Goal: Task Accomplishment & Management: Manage account settings

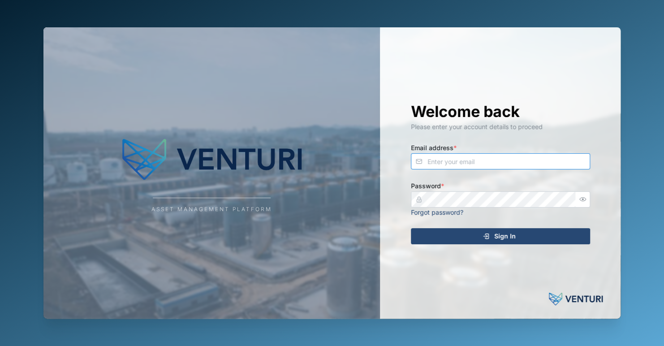
type input "[EMAIL_ADDRESS][DOMAIN_NAME]"
click at [516, 232] on div "Sign In" at bounding box center [499, 236] width 165 height 15
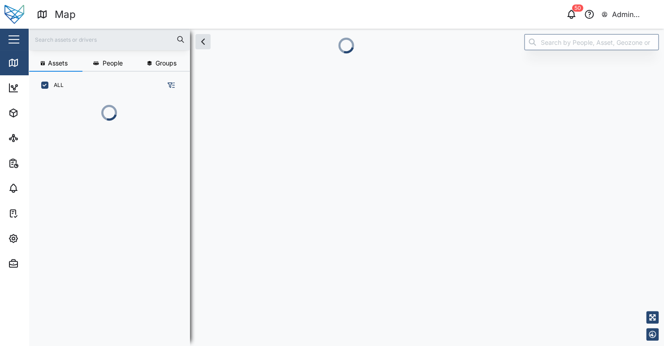
scroll to position [236, 140]
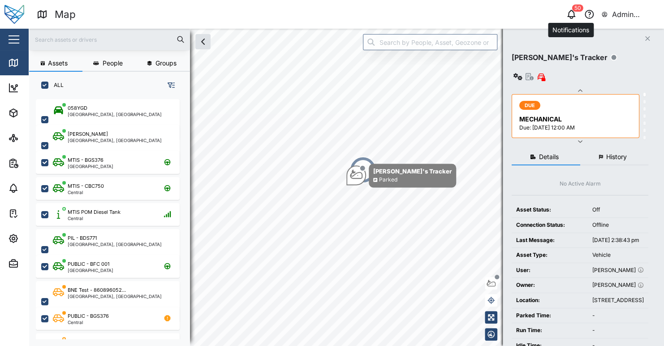
click at [573, 16] on icon "button" at bounding box center [571, 14] width 11 height 11
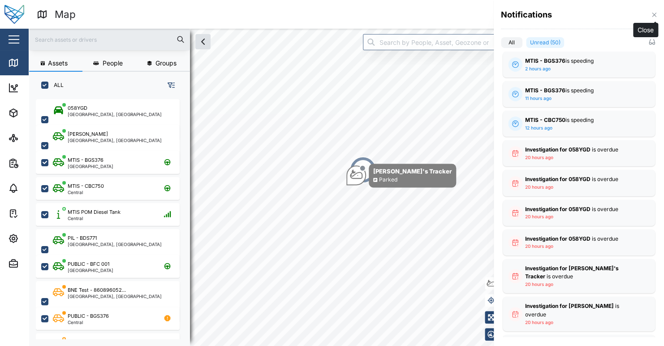
click at [652, 14] on icon "button" at bounding box center [654, 14] width 7 height 7
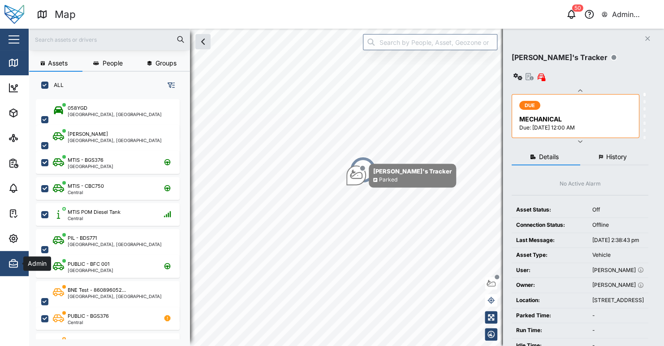
click at [17, 264] on icon "button" at bounding box center [13, 263] width 11 height 11
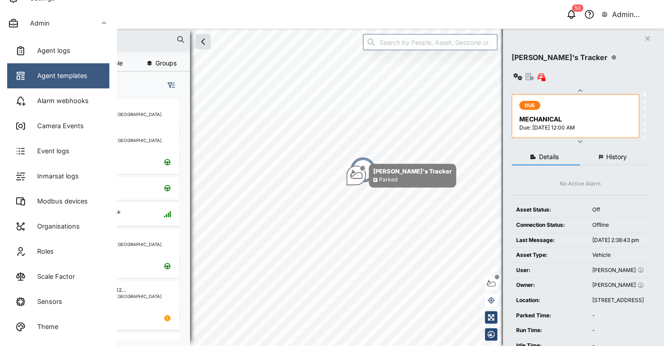
scroll to position [61, 0]
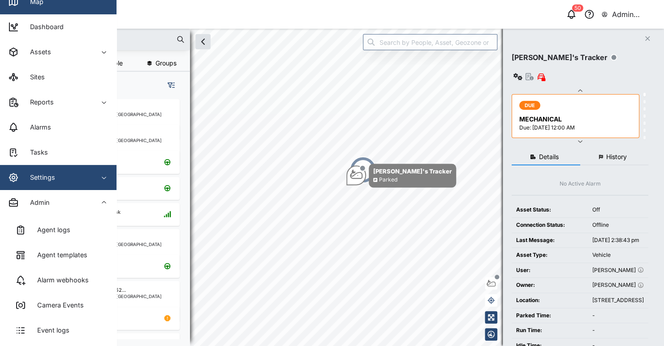
click at [58, 181] on div "Settings" at bounding box center [49, 177] width 82 height 11
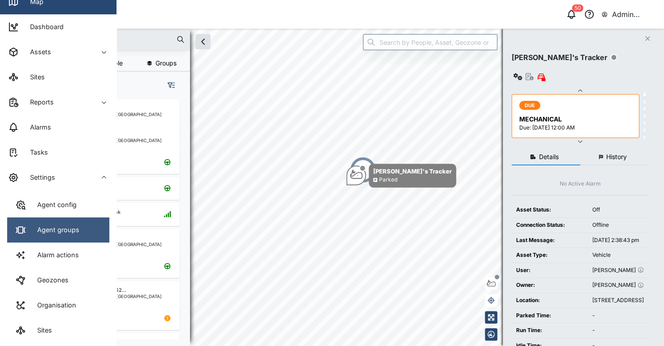
click at [66, 228] on div "Agent groups" at bounding box center [54, 230] width 49 height 10
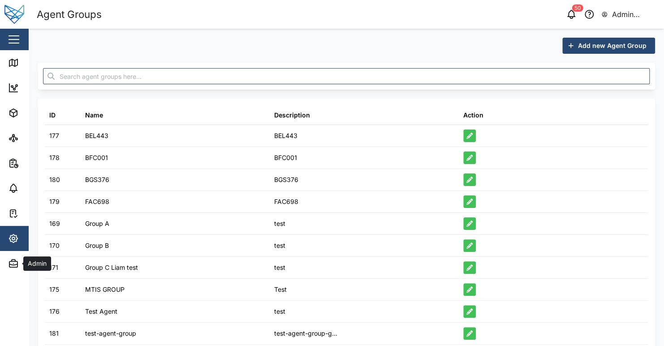
click at [591, 39] on span "Add new Agent Group" at bounding box center [612, 45] width 69 height 15
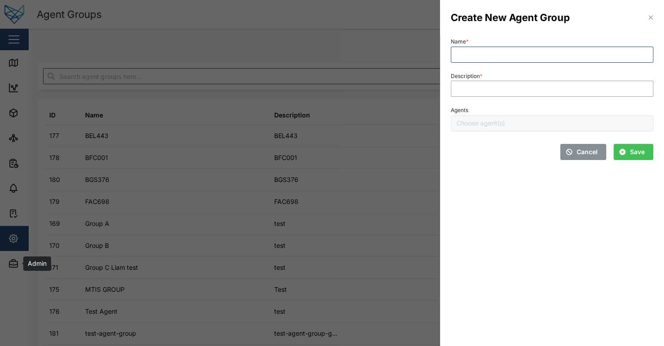
click at [476, 91] on input "Description *" at bounding box center [552, 89] width 203 height 16
drag, startPoint x: 459, startPoint y: 77, endPoint x: 449, endPoint y: 78, distance: 10.4
click at [449, 78] on div "Description *" at bounding box center [552, 83] width 210 height 35
click at [495, 74] on div "Description *" at bounding box center [552, 83] width 203 height 27
click at [425, 345] on div "Create New Agent Group Name * Description * Agents Cancel Save" at bounding box center [332, 346] width 664 height 0
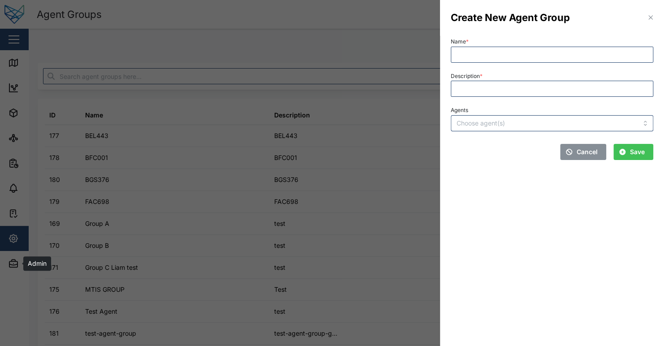
click at [511, 74] on div "Description *" at bounding box center [552, 83] width 203 height 27
click at [508, 87] on input "Description *" at bounding box center [552, 89] width 203 height 16
drag, startPoint x: 472, startPoint y: 86, endPoint x: 443, endPoint y: 88, distance: 29.3
click at [422, 345] on div "Create New Agent Group Name * Description * asfasdf Agents Cancel Save" at bounding box center [332, 346] width 664 height 0
type input "asfasdf"
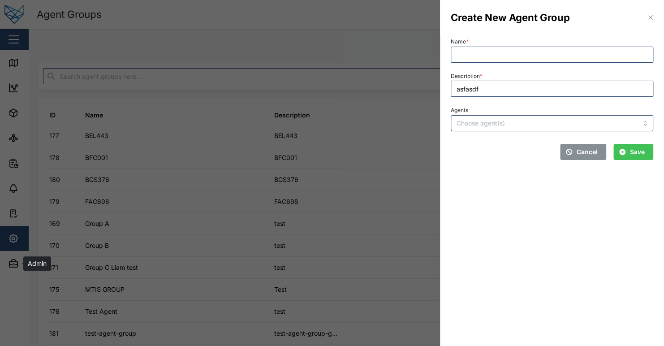
click at [604, 41] on div "Name *" at bounding box center [552, 48] width 203 height 27
drag, startPoint x: 651, startPoint y: 17, endPoint x: 645, endPoint y: 24, distance: 9.2
click at [651, 17] on icon "button" at bounding box center [650, 18] width 4 height 4
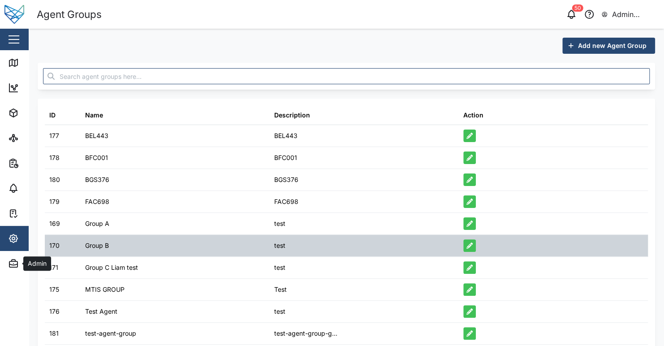
scroll to position [33, 0]
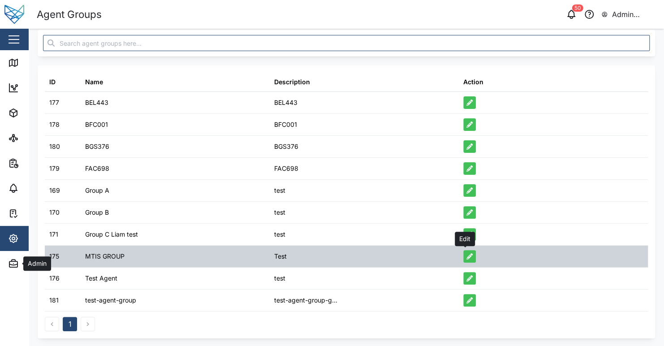
click at [467, 255] on icon "button" at bounding box center [469, 256] width 6 height 6
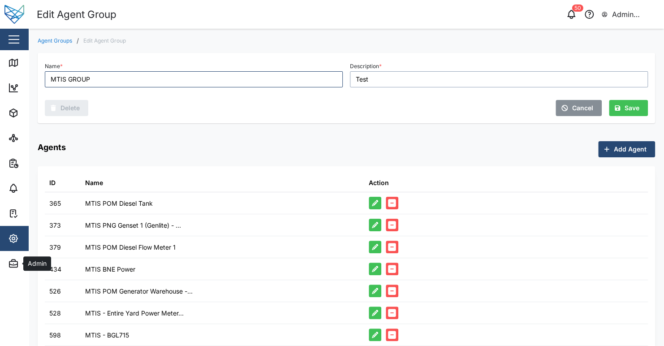
click at [414, 76] on input "Test" at bounding box center [499, 79] width 298 height 16
type input "Tests"
drag, startPoint x: 371, startPoint y: 72, endPoint x: 333, endPoint y: 78, distance: 38.9
click at [319, 70] on div "Name * MTIS GROUP Description * Tests Delete Cancel Save" at bounding box center [346, 87] width 610 height 63
click at [403, 100] on div "Cancel Save" at bounding box center [499, 108] width 298 height 16
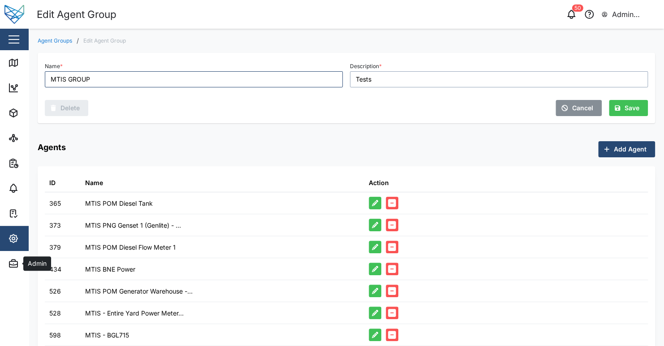
type input "Test"
click at [422, 95] on div "Cancel Save" at bounding box center [498, 105] width 305 height 29
click at [615, 109] on div "Save" at bounding box center [627, 107] width 25 height 15
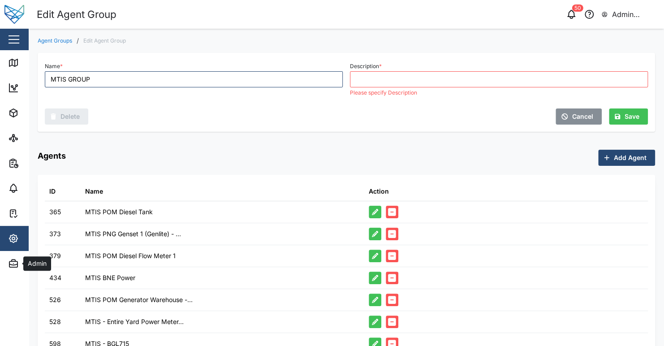
click at [490, 108] on div "Cancel Save" at bounding box center [499, 116] width 298 height 16
click at [460, 83] on input "Description *" at bounding box center [499, 79] width 298 height 16
paste input "Test"
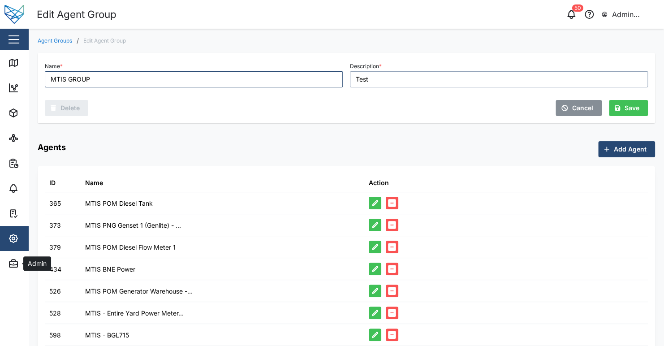
type input "Test"
click at [482, 102] on div "Cancel Save" at bounding box center [499, 108] width 298 height 16
click at [432, 118] on div "Cancel Save" at bounding box center [498, 105] width 305 height 29
click at [17, 244] on span "Settings" at bounding box center [49, 238] width 82 height 25
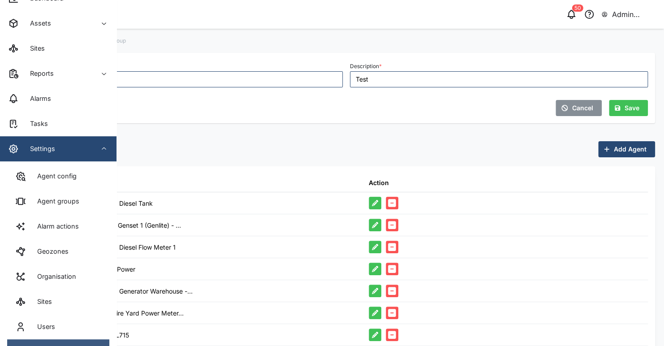
scroll to position [134, 0]
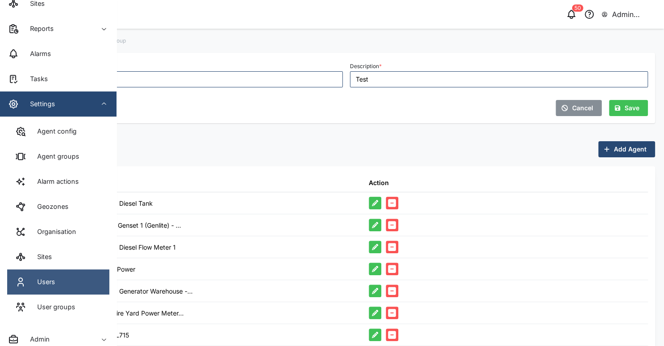
click at [69, 274] on link "Users" at bounding box center [58, 281] width 102 height 25
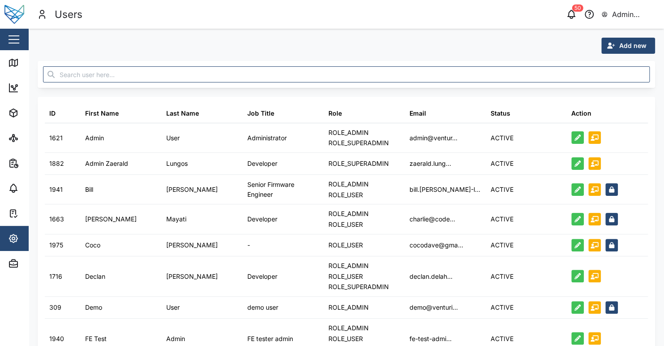
click at [631, 50] on span "Add new" at bounding box center [632, 45] width 27 height 15
click at [620, 63] on button "Contact" at bounding box center [614, 69] width 63 height 16
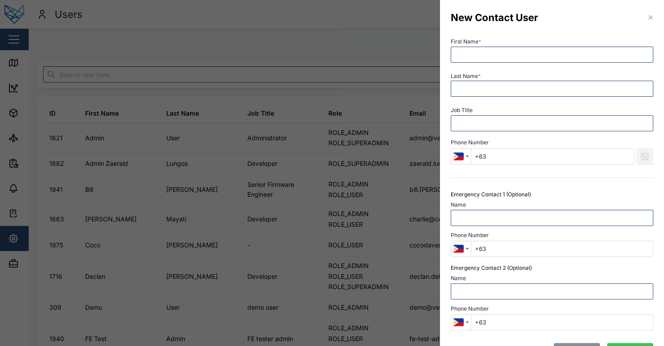
click at [647, 17] on icon "button" at bounding box center [650, 17] width 7 height 7
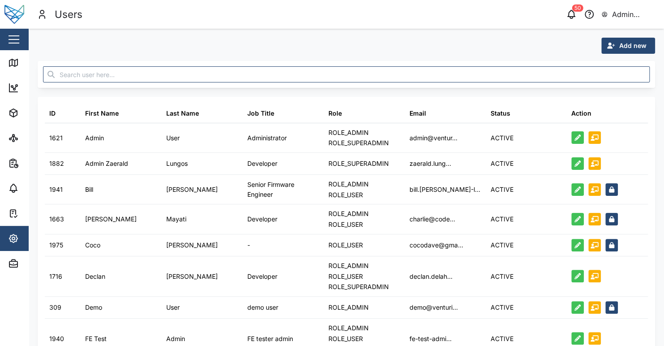
click at [630, 41] on span "Add new" at bounding box center [632, 45] width 27 height 15
click at [619, 84] on div "Platform User" at bounding box center [614, 85] width 52 height 7
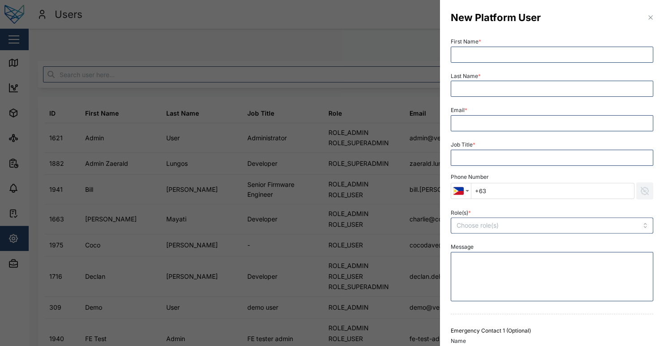
click at [647, 19] on icon "button" at bounding box center [650, 17] width 7 height 7
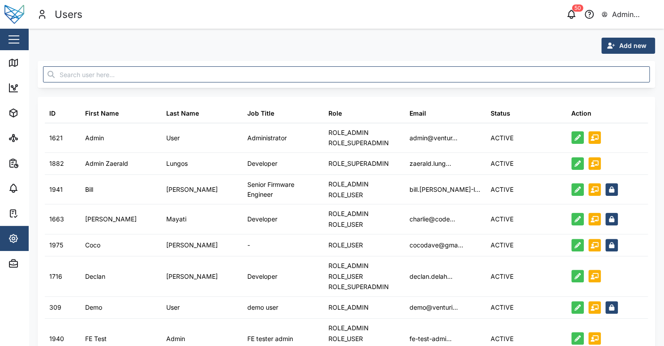
click at [622, 40] on span "Add new" at bounding box center [632, 45] width 27 height 15
click at [611, 65] on button "Contact" at bounding box center [614, 69] width 63 height 16
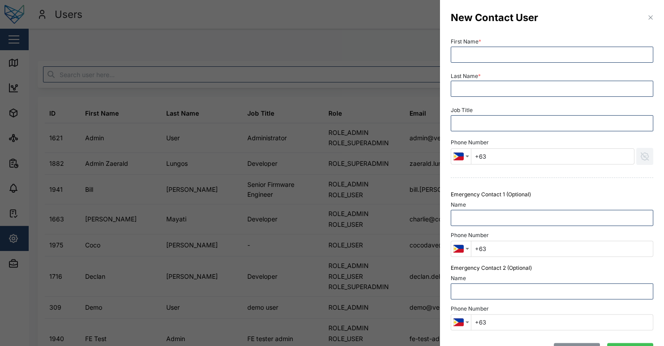
click at [647, 21] on icon "button" at bounding box center [650, 17] width 7 height 7
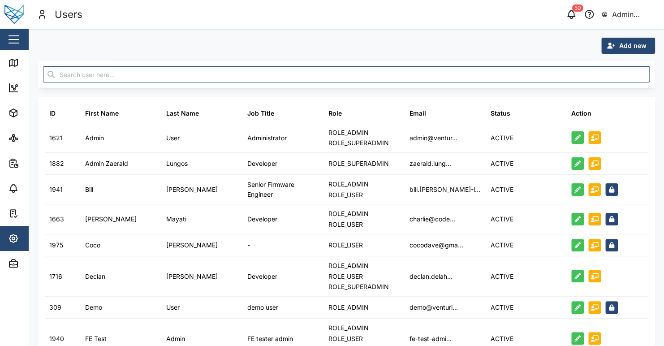
click at [619, 45] on span "Add new" at bounding box center [632, 45] width 27 height 15
click at [612, 63] on button "Contact" at bounding box center [614, 69] width 63 height 16
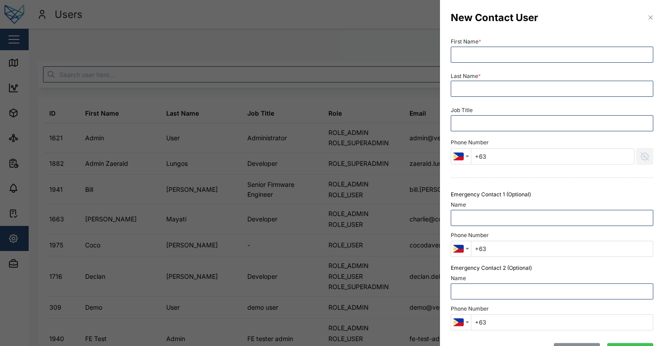
drag, startPoint x: 644, startPoint y: 15, endPoint x: 631, endPoint y: 38, distance: 25.9
click at [647, 16] on icon "button" at bounding box center [650, 17] width 7 height 7
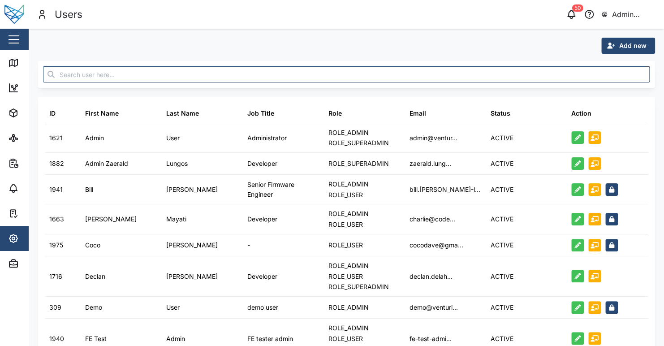
click at [619, 47] on span "Add new" at bounding box center [632, 45] width 27 height 15
click at [604, 84] on div "Platform User" at bounding box center [614, 85] width 52 height 7
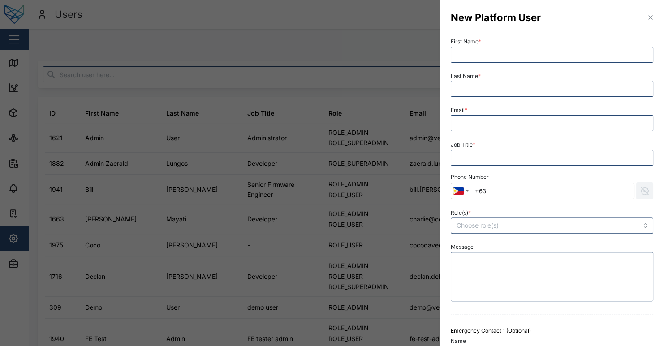
click at [648, 18] on icon "button" at bounding box center [650, 18] width 4 height 4
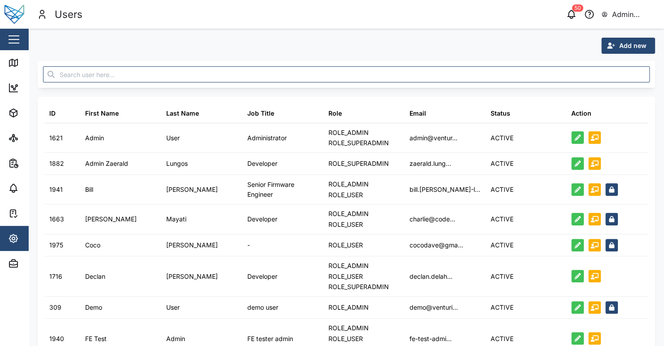
drag, startPoint x: 599, startPoint y: 46, endPoint x: 600, endPoint y: 52, distance: 5.9
click at [601, 47] on button "Add new" at bounding box center [628, 46] width 54 height 16
click at [606, 79] on button "Platform User" at bounding box center [614, 86] width 63 height 16
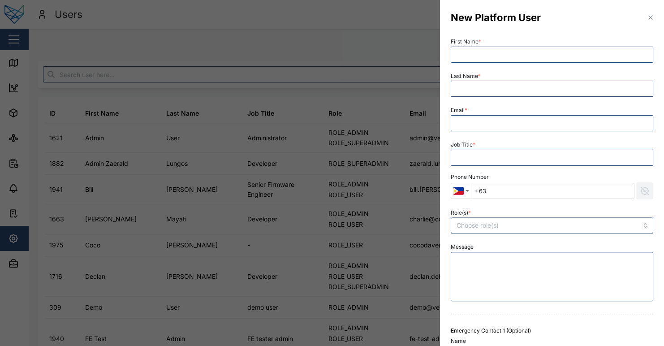
click at [647, 17] on icon "button" at bounding box center [650, 17] width 7 height 7
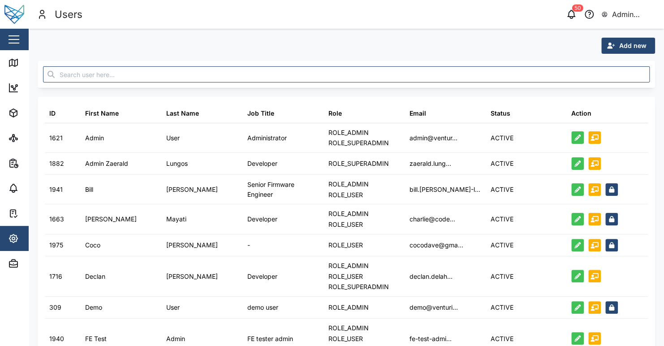
drag, startPoint x: 618, startPoint y: 43, endPoint x: 617, endPoint y: 54, distance: 11.3
click at [619, 43] on span "Add new" at bounding box center [632, 45] width 27 height 15
click at [610, 82] on div "Platform User" at bounding box center [614, 85] width 52 height 7
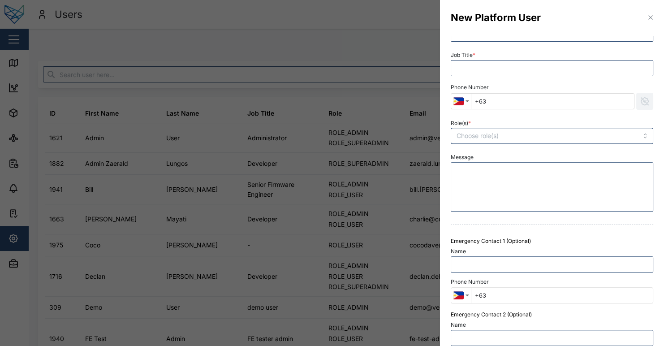
scroll to position [45, 0]
